Goal: Task Accomplishment & Management: Complete application form

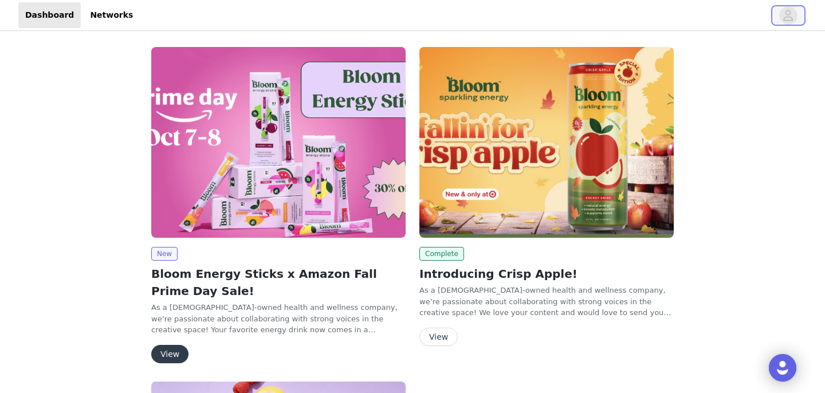
click at [789, 18] on icon "avatar" at bounding box center [788, 15] width 11 height 18
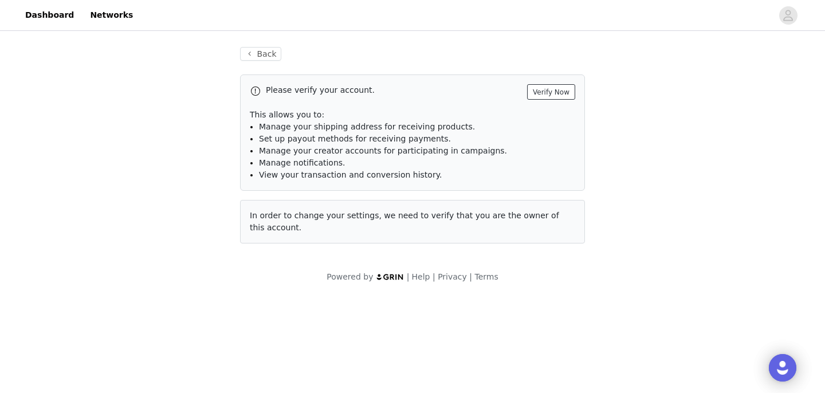
click at [551, 95] on button "Verify Now" at bounding box center [551, 91] width 48 height 15
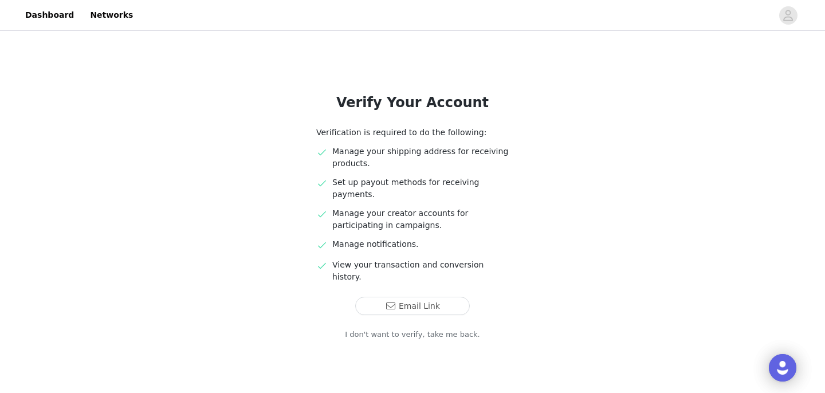
scroll to position [30, 0]
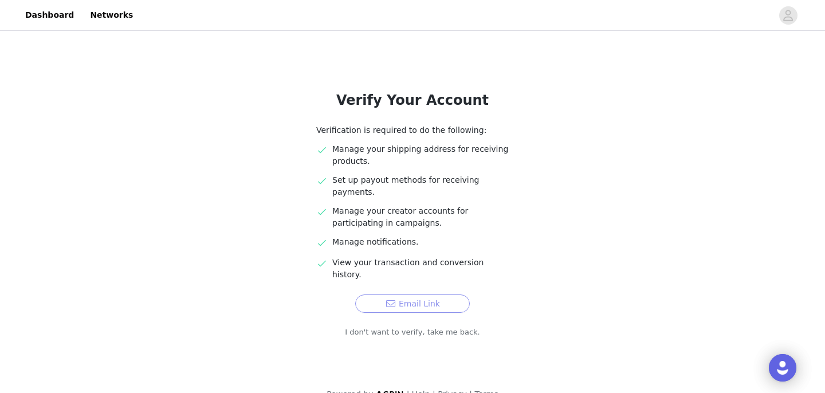
click at [415, 295] on button "Email Link" at bounding box center [412, 304] width 115 height 18
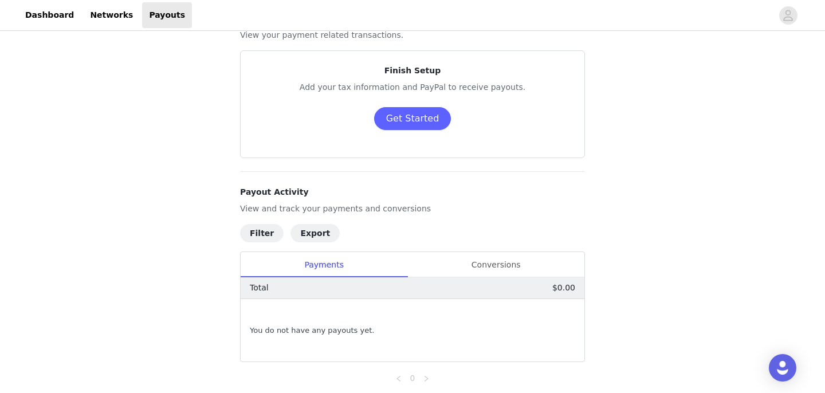
scroll to position [45, 0]
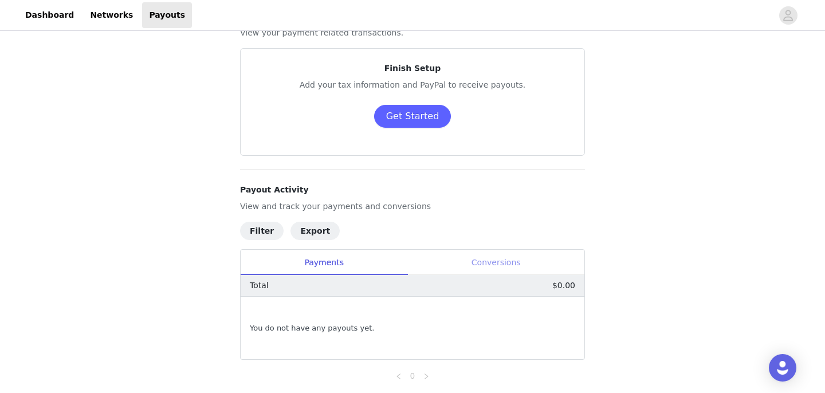
click at [468, 269] on div "Conversions" at bounding box center [496, 263] width 177 height 26
click at [320, 263] on div "Payments" at bounding box center [324, 263] width 167 height 26
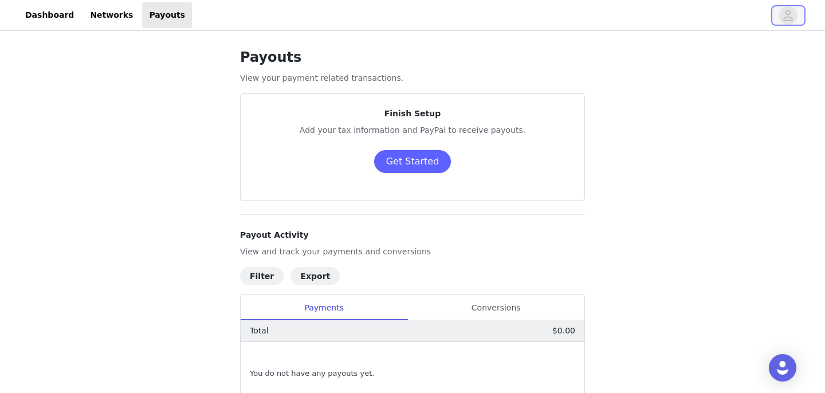
click at [779, 19] on button "button" at bounding box center [789, 15] width 32 height 18
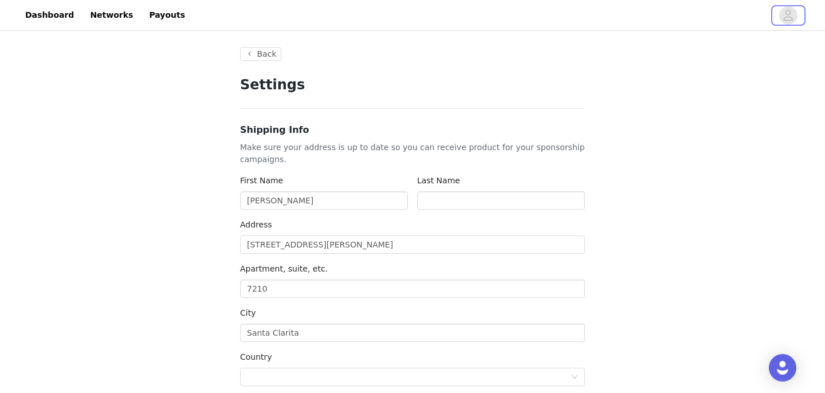
type input "+1 ([GEOGRAPHIC_DATA])"
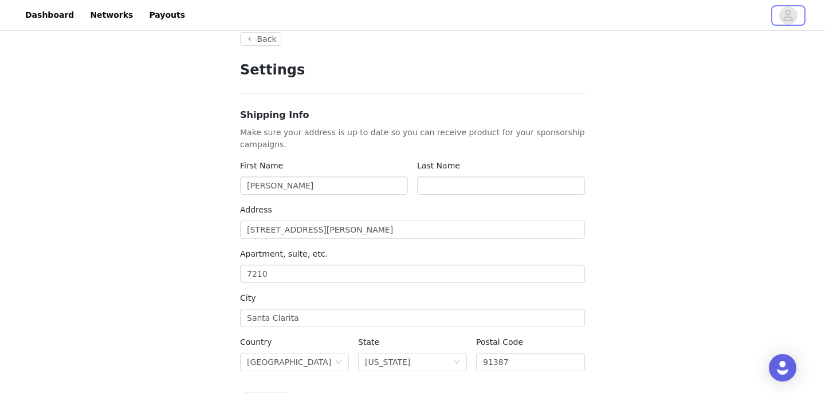
scroll to position [17, 0]
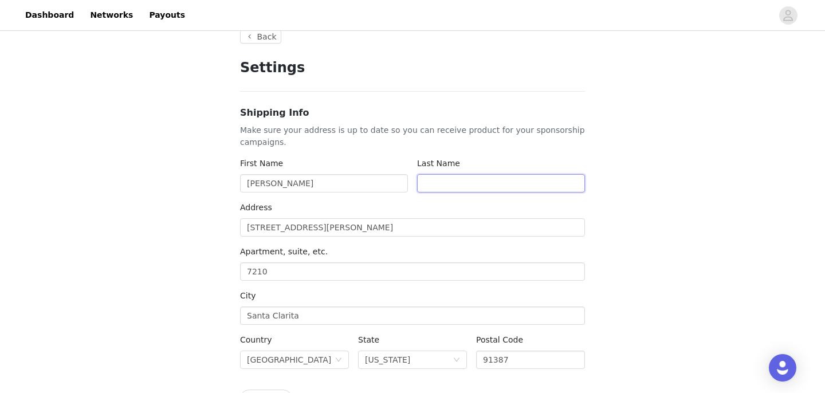
click at [428, 190] on input "text" at bounding box center [501, 183] width 168 height 18
type input "[PERSON_NAME]"
click at [355, 237] on div "Address [STREET_ADDRESS][PERSON_NAME]" at bounding box center [412, 222] width 345 height 40
drag, startPoint x: 345, startPoint y: 225, endPoint x: 185, endPoint y: 242, distance: 160.9
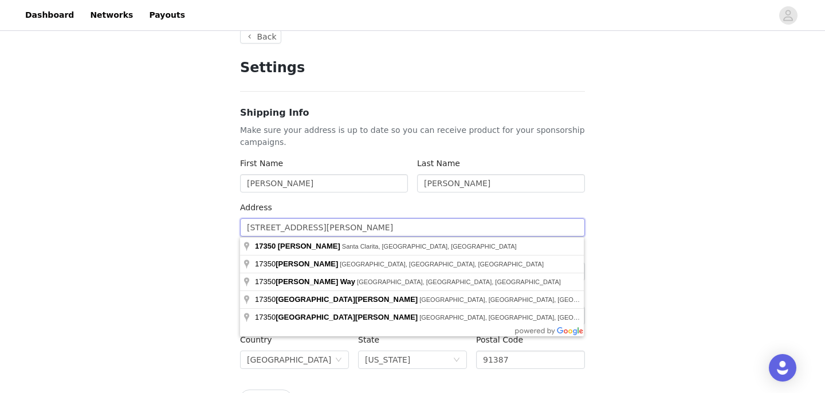
drag, startPoint x: 345, startPoint y: 228, endPoint x: 228, endPoint y: 227, distance: 117.5
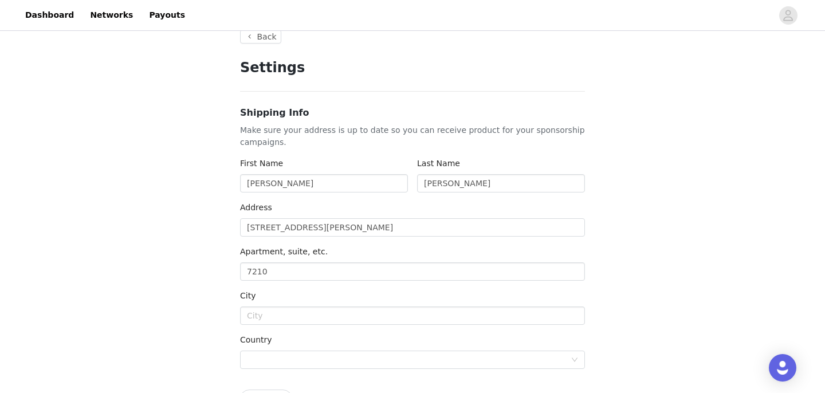
type input "28160 [PERSON_NAME] Pkwy"
type input "Santa Clarita"
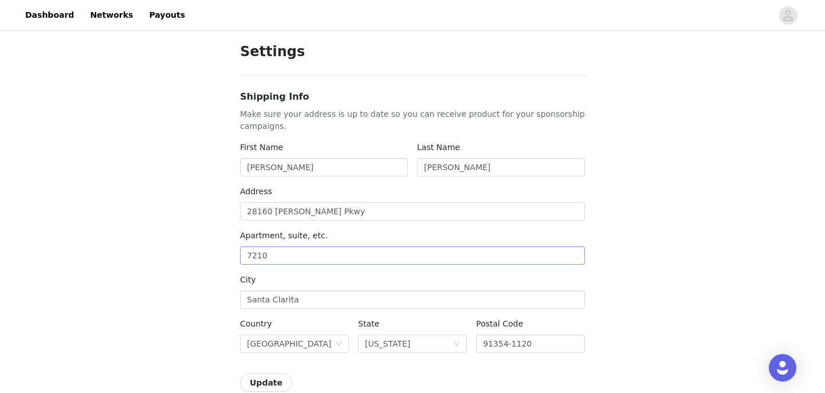
scroll to position [40, 0]
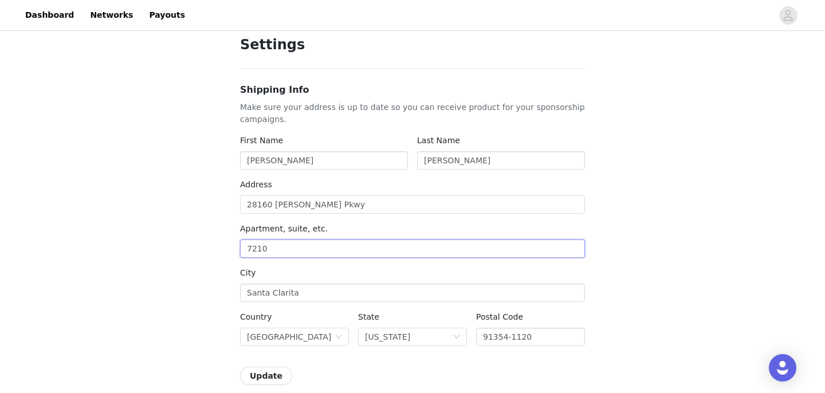
drag, startPoint x: 276, startPoint y: 253, endPoint x: 232, endPoint y: 253, distance: 44.7
drag, startPoint x: 275, startPoint y: 249, endPoint x: 237, endPoint y: 250, distance: 37.8
type input "21106"
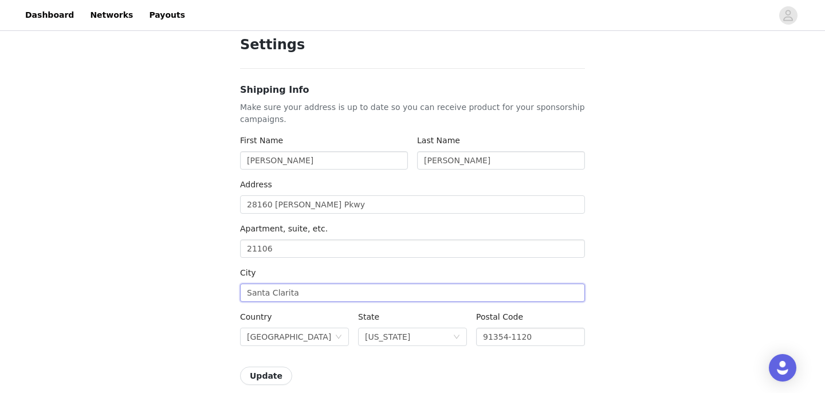
drag, startPoint x: 305, startPoint y: 292, endPoint x: 197, endPoint y: 295, distance: 108.4
type input "C"
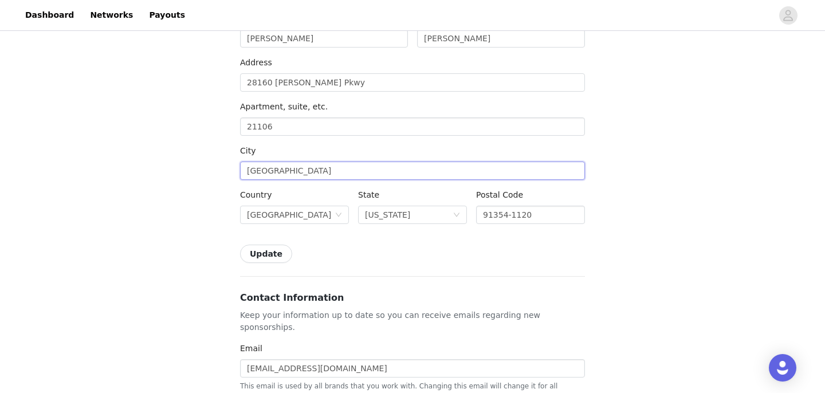
scroll to position [168, 0]
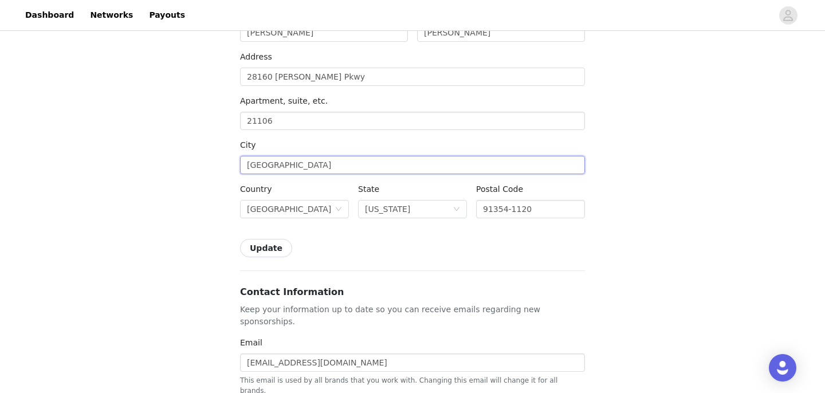
type input "[GEOGRAPHIC_DATA]"
click at [265, 241] on button "Update" at bounding box center [266, 248] width 52 height 18
click at [60, 16] on link "Dashboard" at bounding box center [49, 15] width 62 height 26
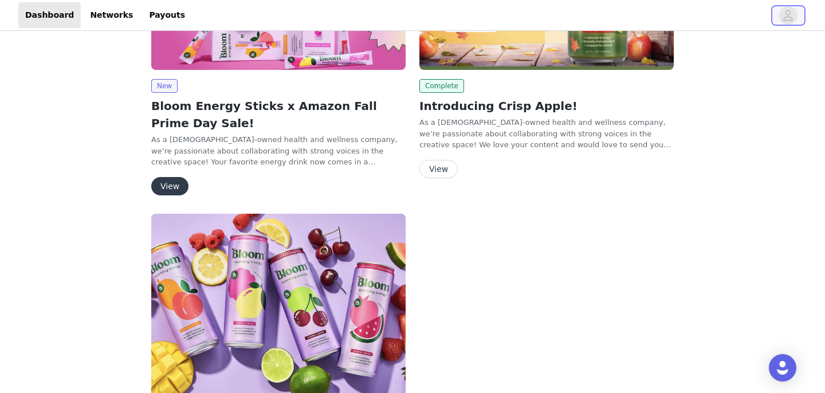
click at [789, 12] on icon "avatar" at bounding box center [788, 15] width 11 height 18
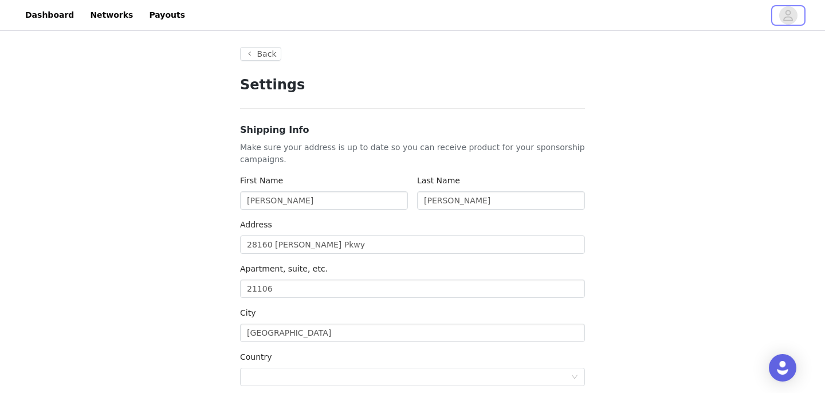
type input "+1 ([GEOGRAPHIC_DATA])"
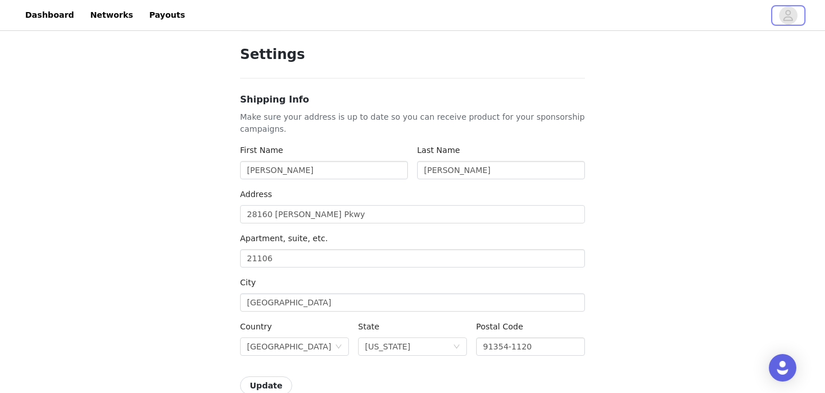
scroll to position [31, 0]
click at [358, 211] on input "28160 [PERSON_NAME] Pkwy" at bounding box center [412, 214] width 345 height 18
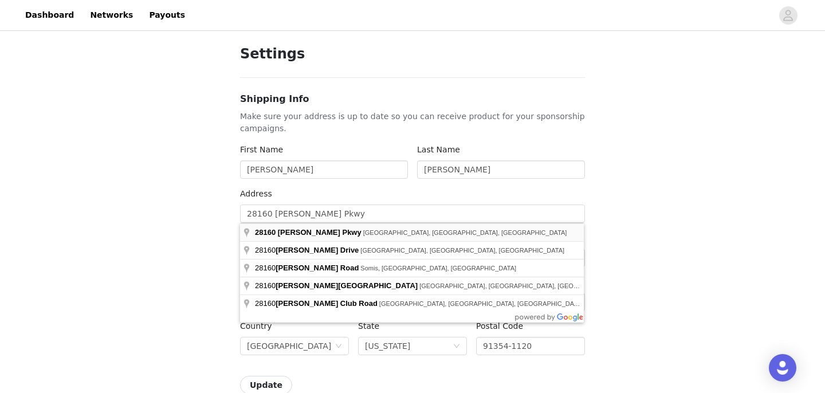
type input "[STREET_ADDRESS][PERSON_NAME]"
type input "28160 [PERSON_NAME] Pkwy"
type input "Santa Clarita"
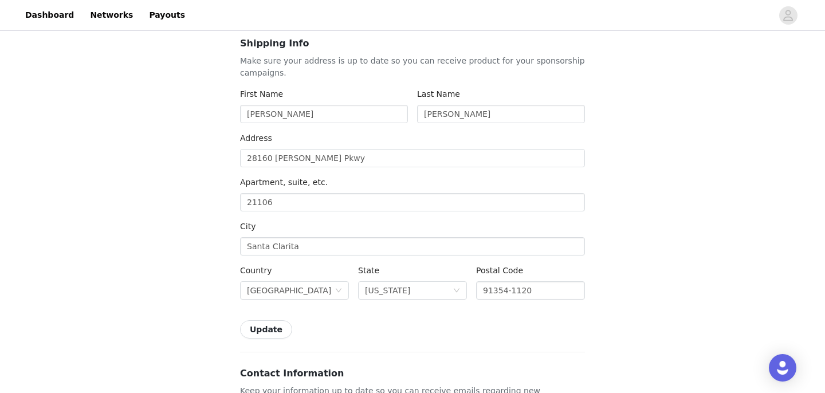
scroll to position [0, 0]
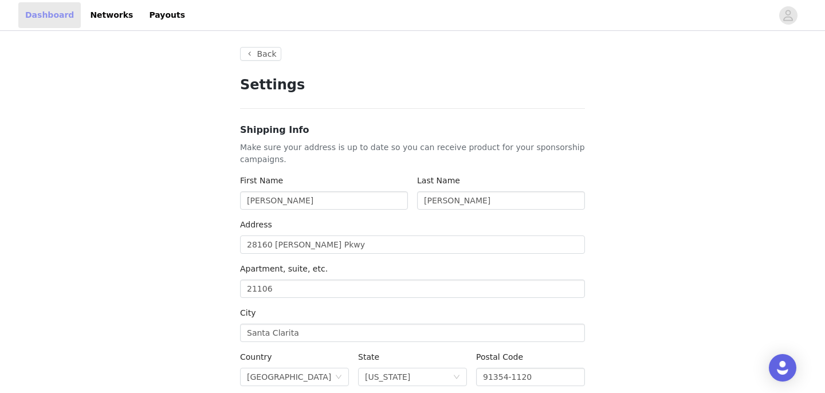
click at [64, 23] on link "Dashboard" at bounding box center [49, 15] width 62 height 26
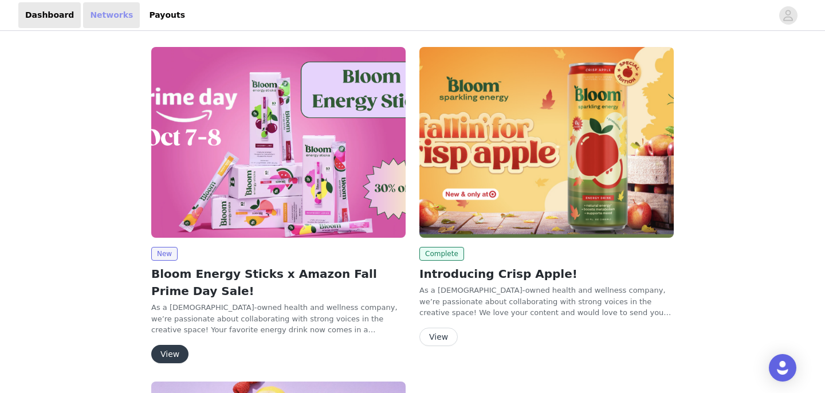
click at [108, 19] on link "Networks" at bounding box center [111, 15] width 57 height 26
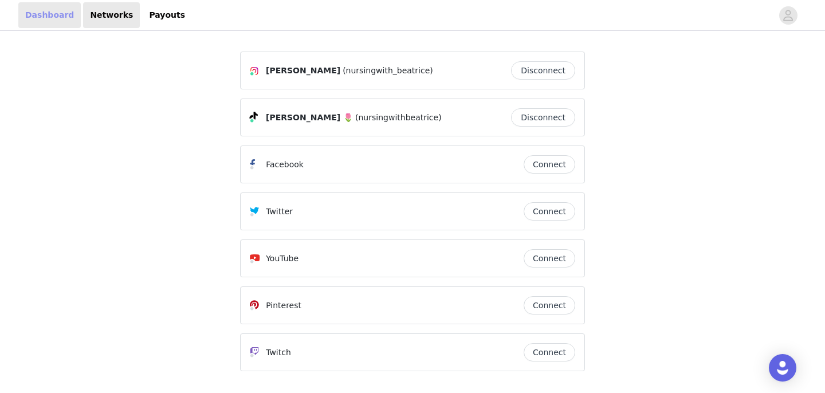
click at [41, 18] on link "Dashboard" at bounding box center [49, 15] width 62 height 26
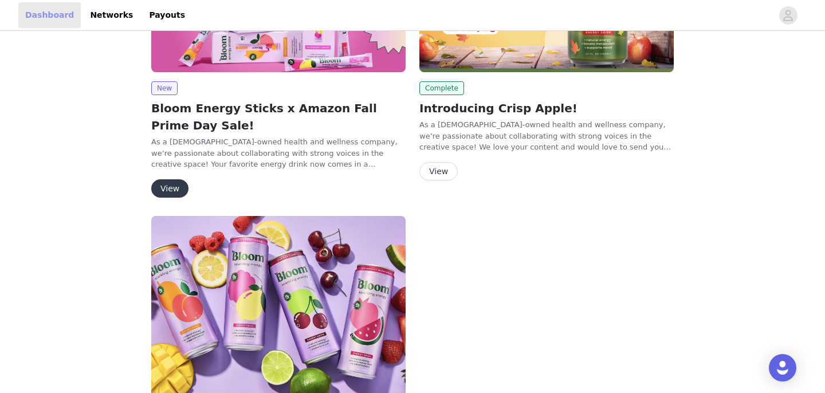
scroll to position [164, 0]
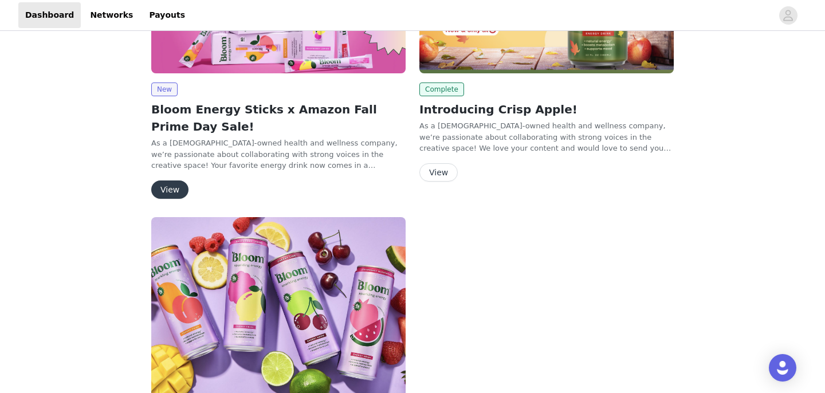
click at [178, 191] on button "View" at bounding box center [169, 190] width 37 height 18
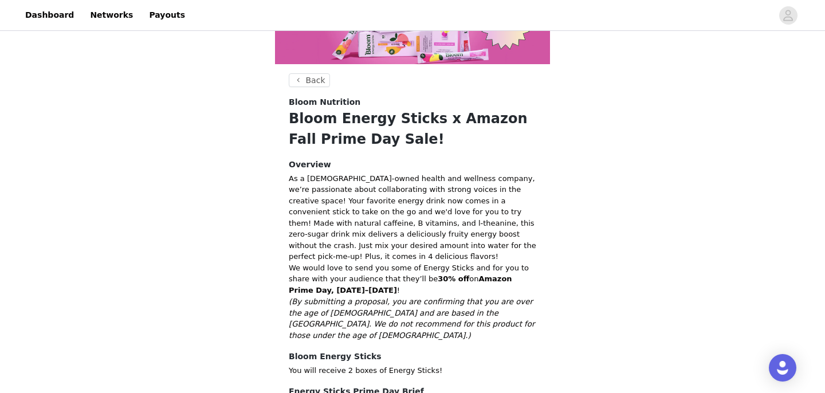
scroll to position [251, 0]
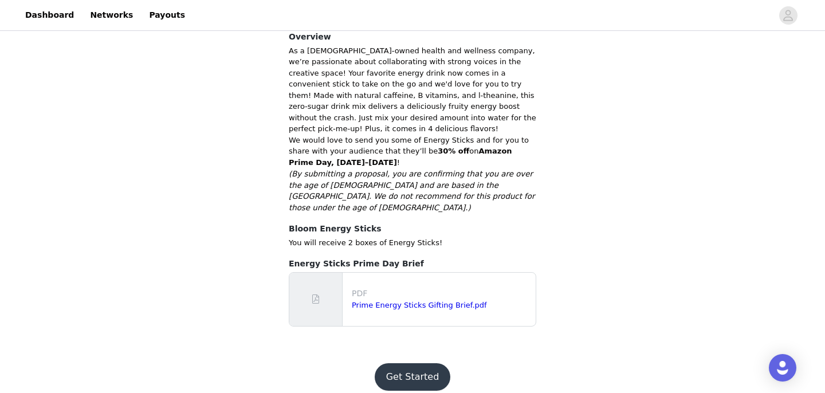
click at [417, 366] on button "Get Started" at bounding box center [413, 377] width 76 height 28
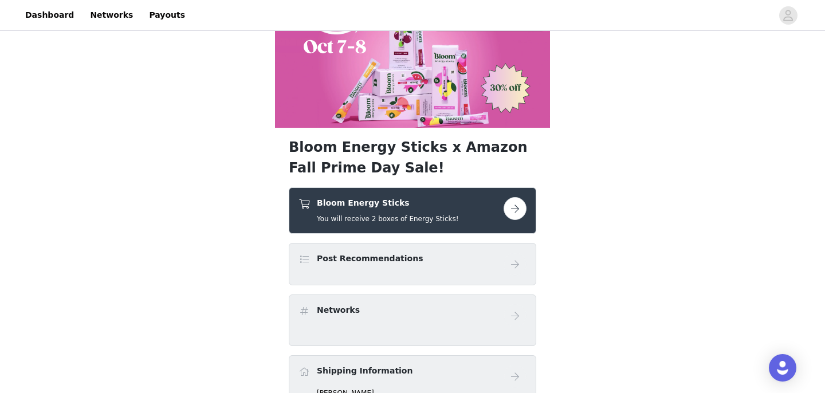
scroll to position [68, 0]
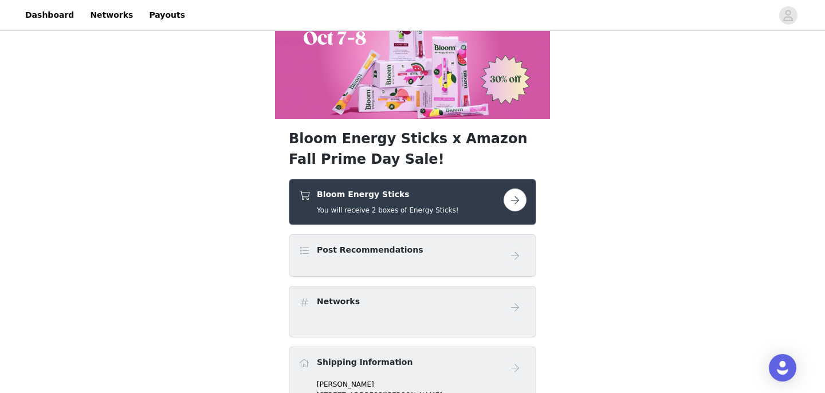
click at [513, 203] on button "button" at bounding box center [515, 200] width 23 height 23
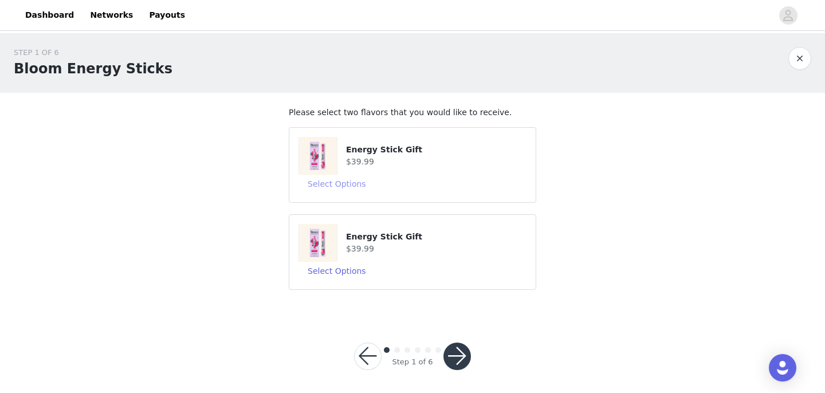
click at [343, 185] on button "Select Options" at bounding box center [337, 184] width 77 height 18
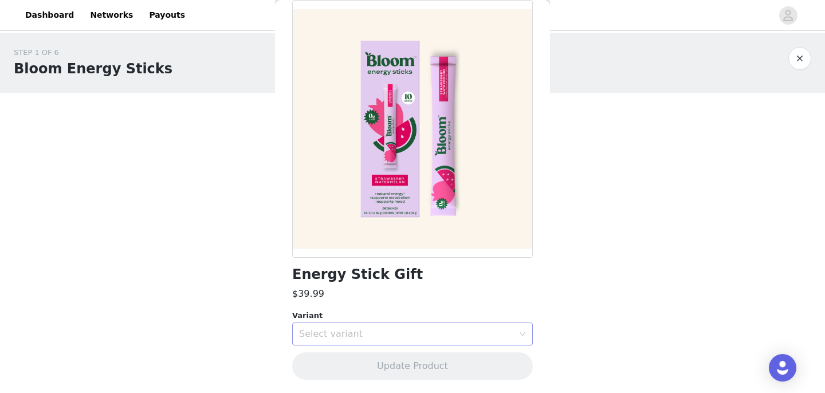
scroll to position [4, 0]
click at [513, 334] on div "Select variant" at bounding box center [406, 333] width 214 height 11
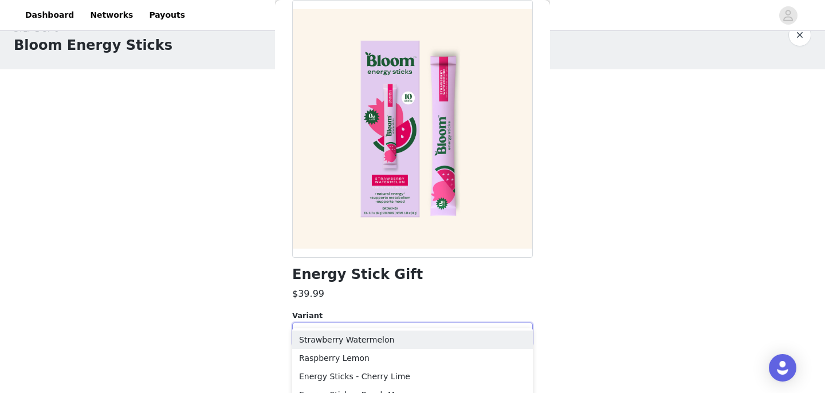
scroll to position [37, 0]
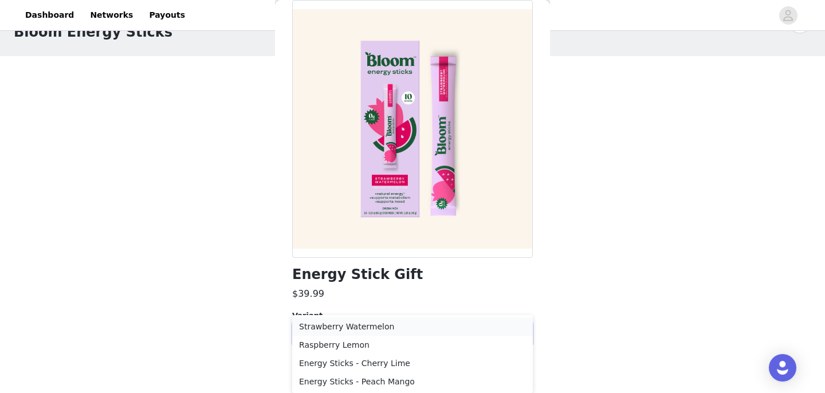
click at [371, 329] on li "Strawberry Watermelon" at bounding box center [412, 327] width 241 height 18
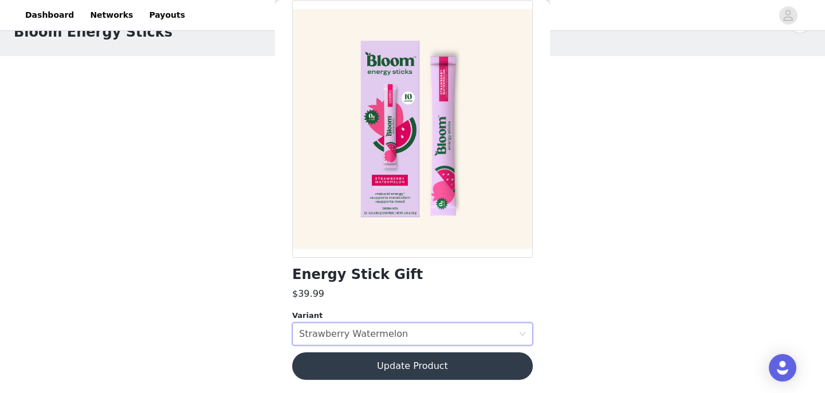
scroll to position [4, 0]
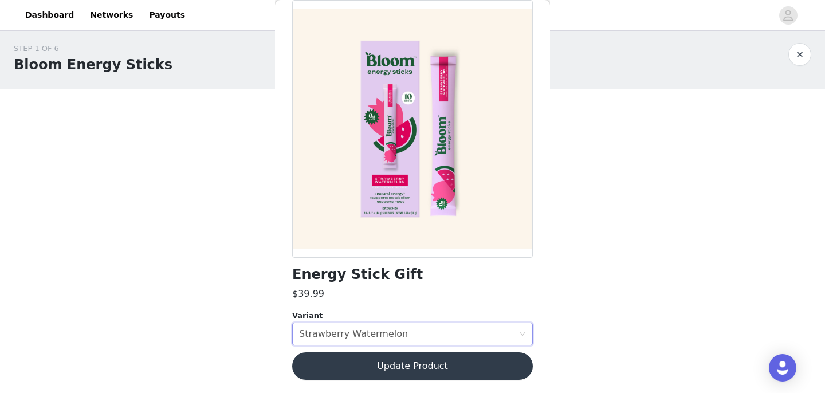
click at [420, 368] on button "Update Product" at bounding box center [412, 366] width 241 height 28
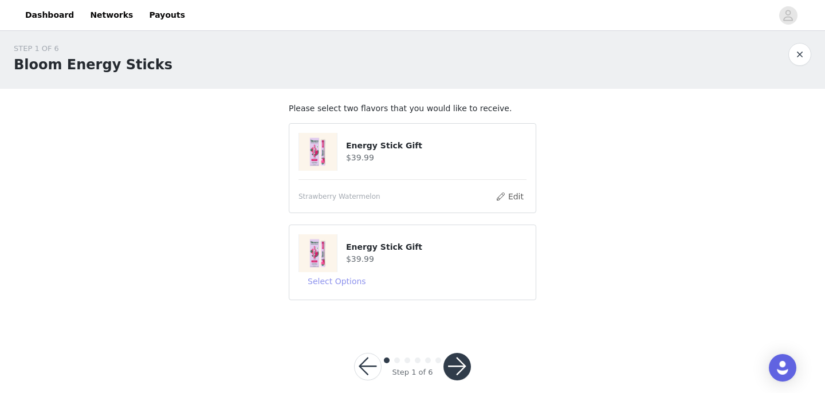
click at [336, 283] on button "Select Options" at bounding box center [337, 281] width 77 height 18
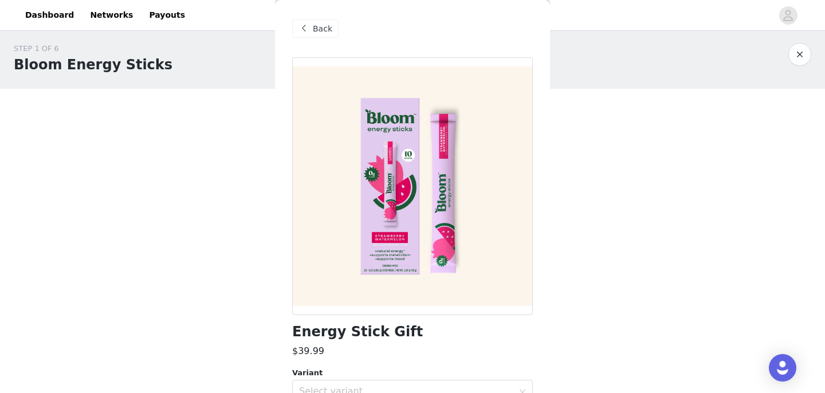
scroll to position [57, 0]
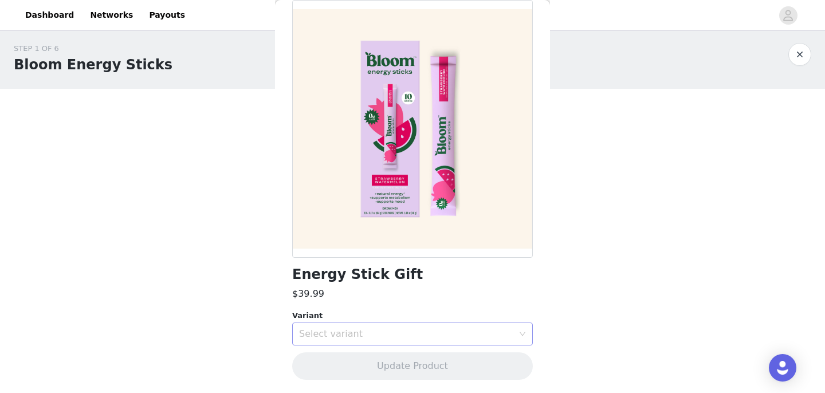
click at [390, 335] on div "Select variant" at bounding box center [406, 333] width 214 height 11
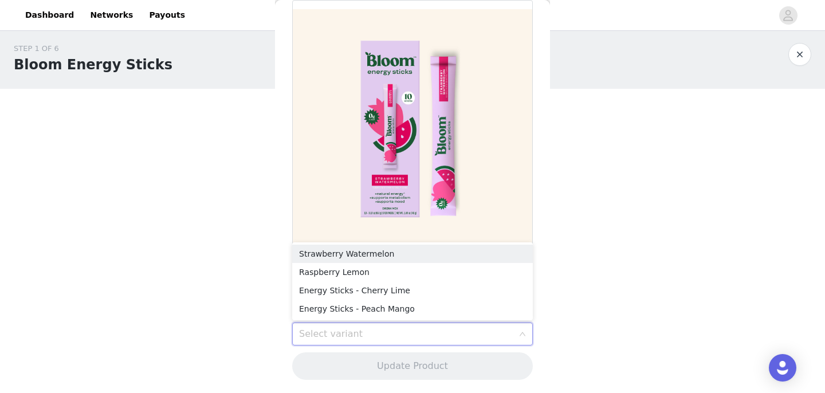
scroll to position [18, 0]
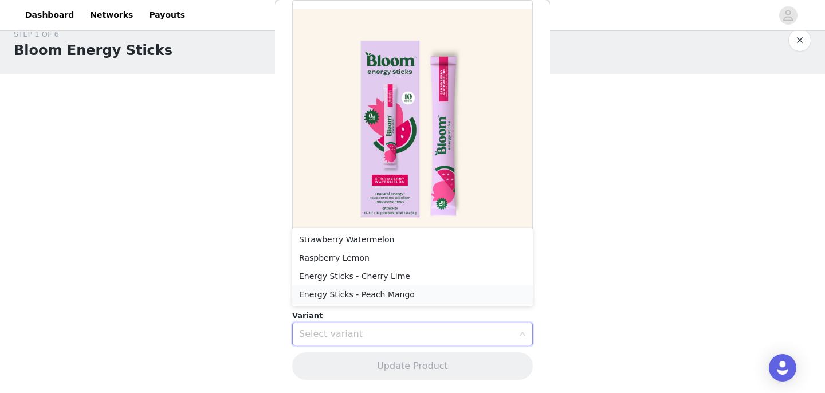
click at [374, 297] on li "Energy Sticks - Peach Mango" at bounding box center [412, 294] width 241 height 18
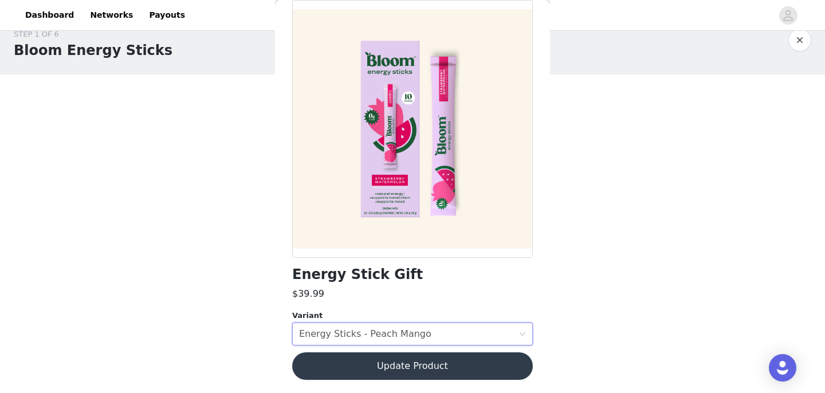
click at [414, 366] on button "Update Product" at bounding box center [412, 366] width 241 height 28
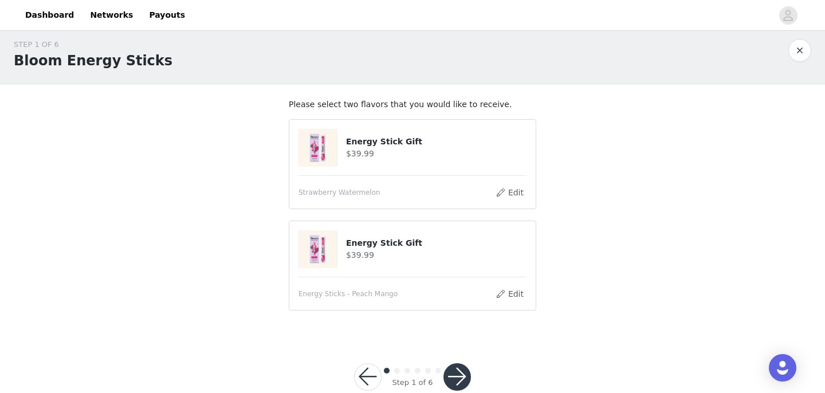
scroll to position [0, 0]
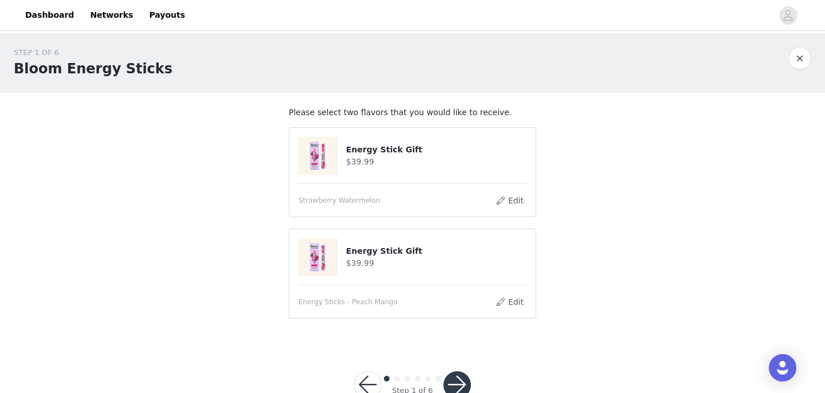
click at [457, 379] on button "button" at bounding box center [458, 385] width 28 height 28
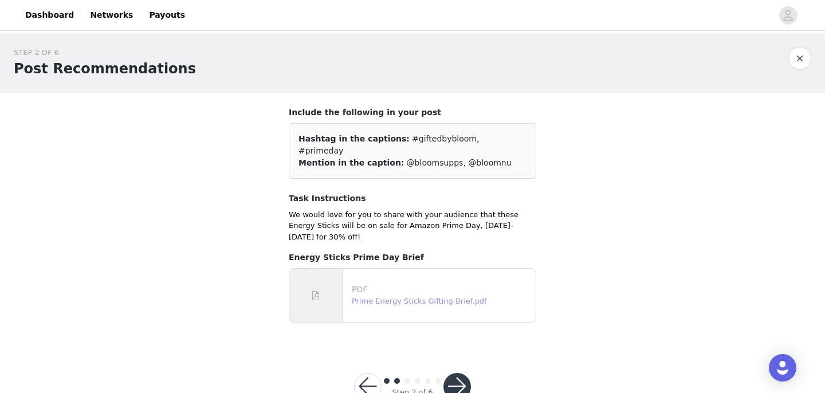
click at [405, 297] on link "Prime Energy Sticks Gifting Brief.pdf" at bounding box center [419, 301] width 135 height 9
click at [456, 373] on button "button" at bounding box center [458, 387] width 28 height 28
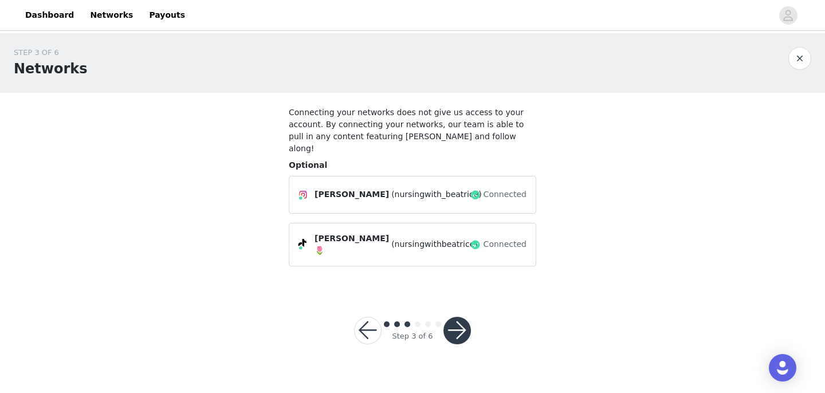
click at [460, 319] on button "button" at bounding box center [458, 331] width 28 height 28
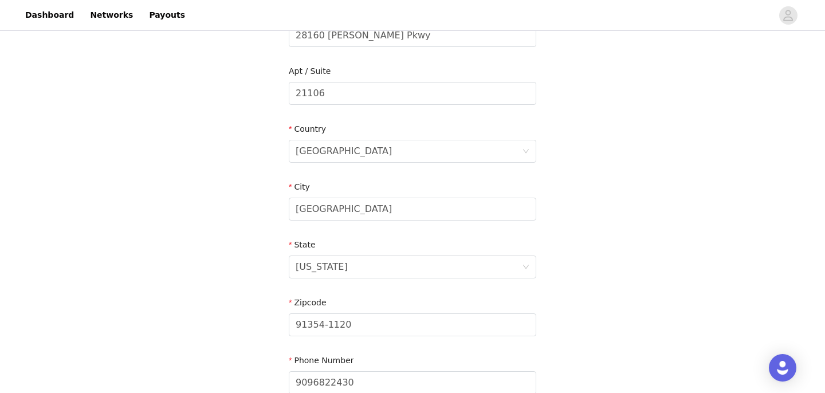
scroll to position [388, 0]
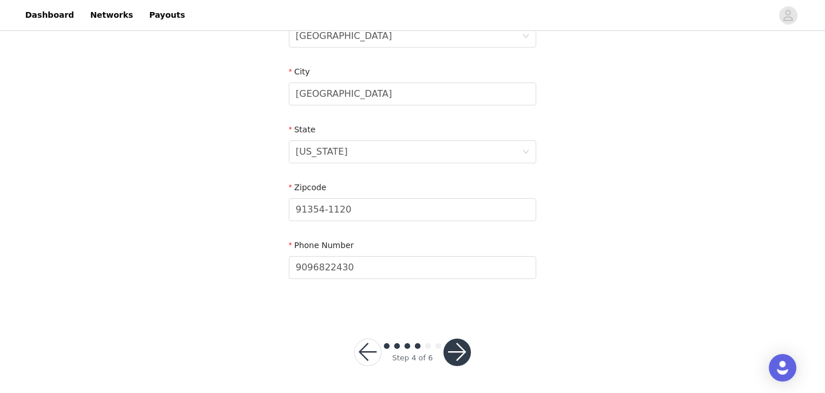
click at [455, 357] on button "button" at bounding box center [458, 353] width 28 height 28
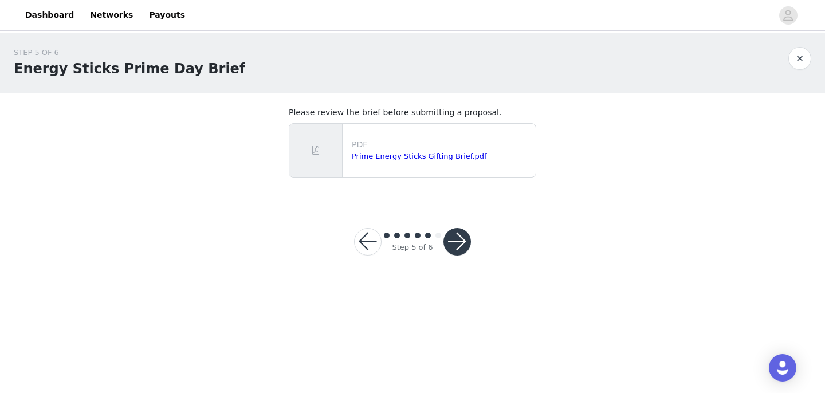
click at [454, 234] on button "button" at bounding box center [458, 242] width 28 height 28
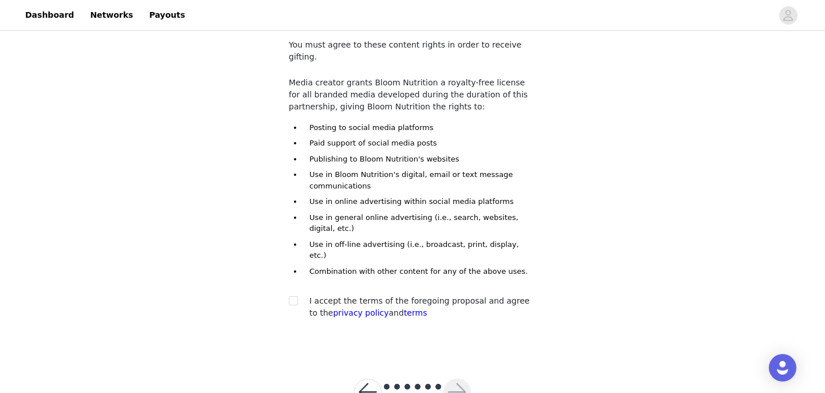
scroll to position [68, 0]
click at [291, 295] on div "I accept the terms of the foregoing proposal and agree to the privacy policy an…" at bounding box center [413, 307] width 248 height 24
click at [292, 296] on input "checkbox" at bounding box center [293, 300] width 8 height 8
checkbox input "true"
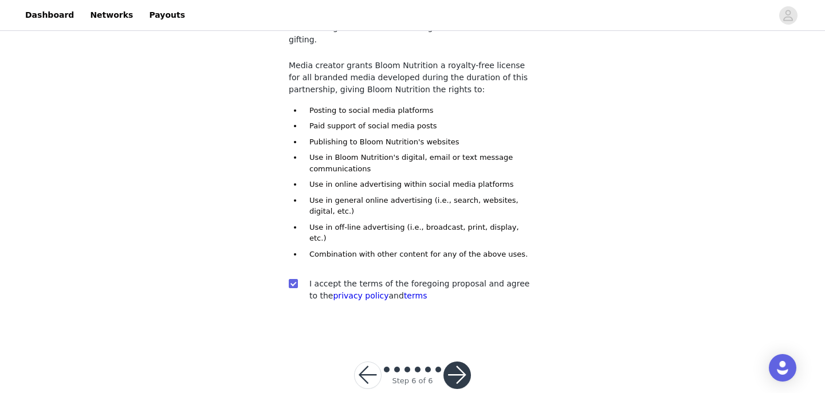
click at [455, 362] on button "button" at bounding box center [458, 376] width 28 height 28
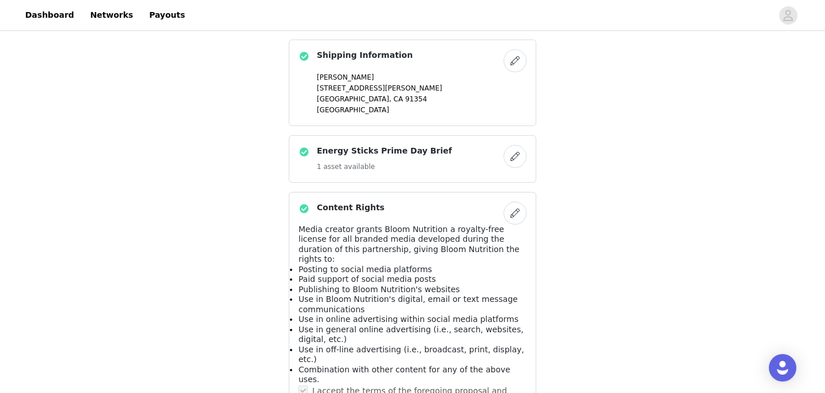
scroll to position [637, 0]
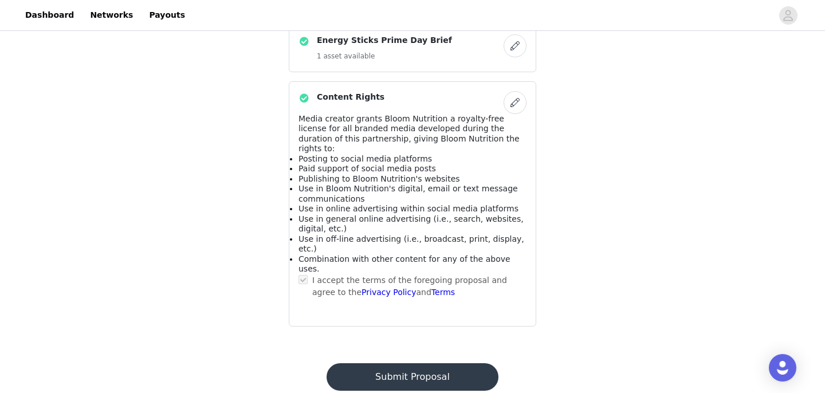
click at [416, 363] on button "Submit Proposal" at bounding box center [412, 377] width 171 height 28
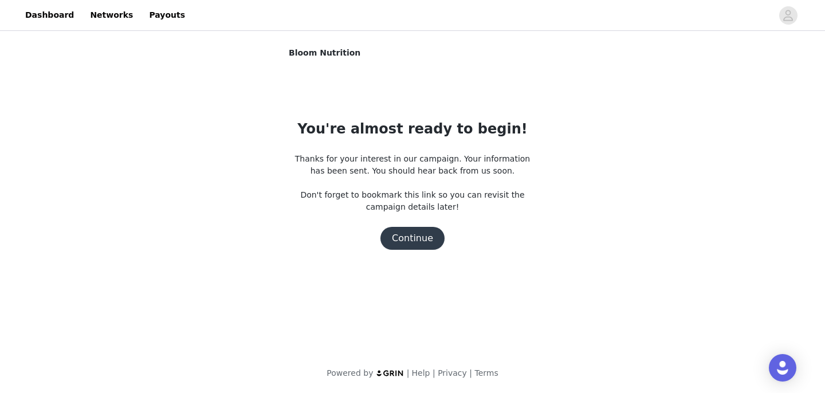
click at [414, 237] on button "Continue" at bounding box center [413, 238] width 64 height 23
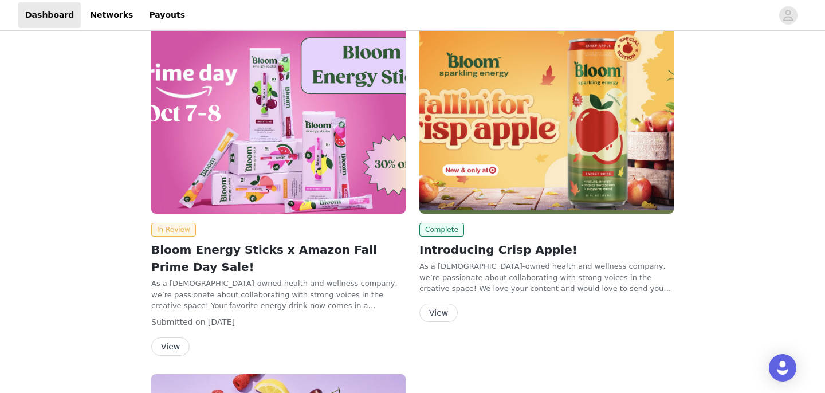
scroll to position [27, 0]
